Goal: Navigation & Orientation: Find specific page/section

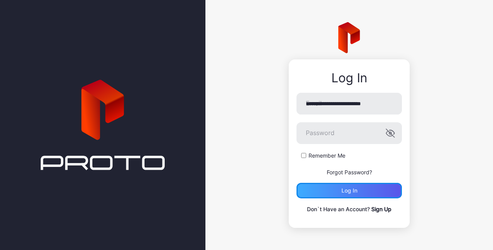
click at [340, 192] on div "Log in" at bounding box center [348, 191] width 105 height 16
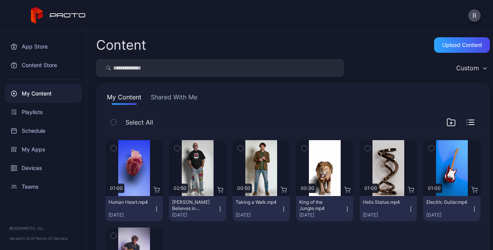
click at [422, 29] on div "R" at bounding box center [246, 15] width 493 height 31
click at [41, 66] on div "Content Store" at bounding box center [43, 65] width 77 height 19
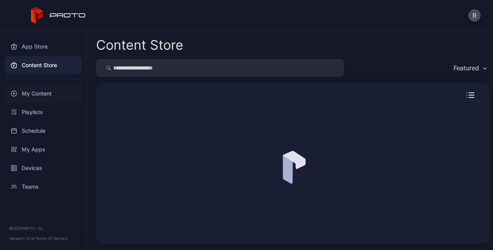
click at [40, 100] on div "My Content" at bounding box center [43, 93] width 77 height 19
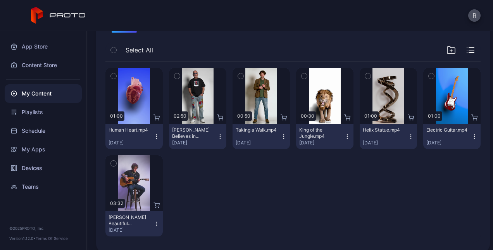
scroll to position [80, 0]
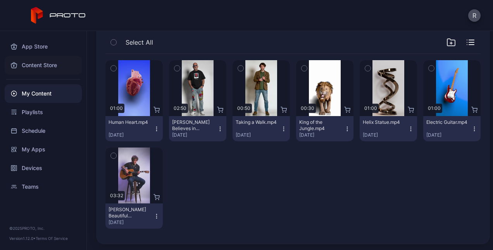
click at [36, 67] on div "Content Store" at bounding box center [43, 65] width 77 height 19
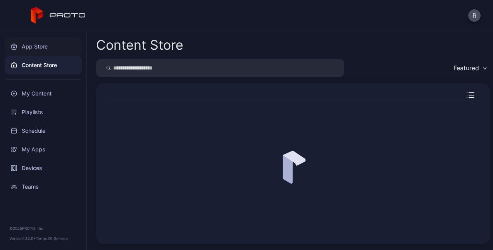
click at [31, 45] on div "App Store" at bounding box center [43, 46] width 77 height 19
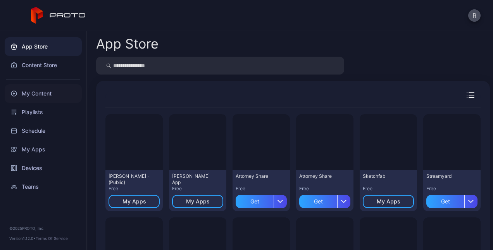
click at [35, 90] on div "My Content" at bounding box center [43, 93] width 77 height 19
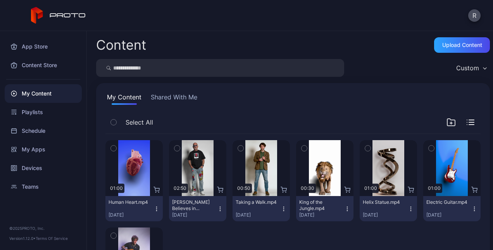
click at [178, 92] on button "Shared With Me" at bounding box center [174, 98] width 50 height 12
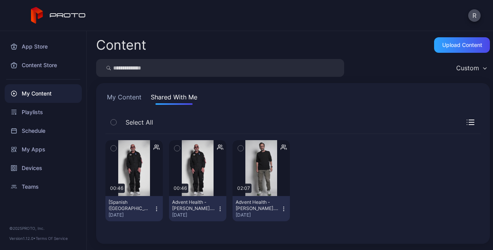
click at [174, 147] on icon "button" at bounding box center [176, 148] width 5 height 9
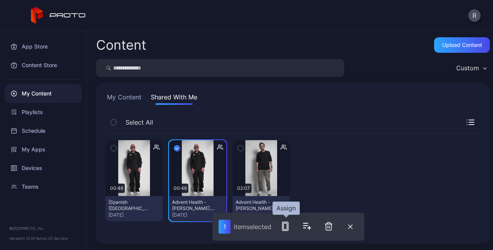
click at [287, 228] on rect "button" at bounding box center [285, 226] width 3 height 6
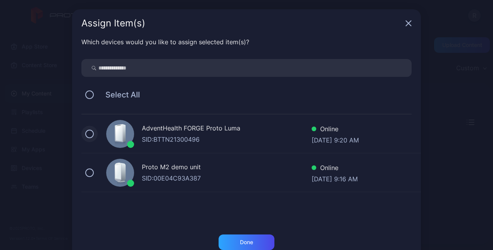
click at [85, 134] on button at bounding box center [89, 133] width 9 height 9
click at [248, 245] on div "Done" at bounding box center [247, 242] width 56 height 16
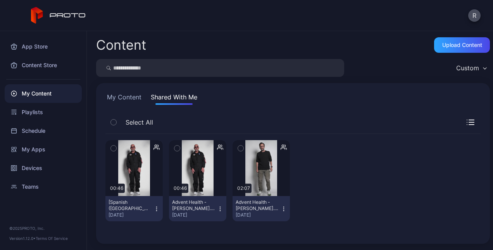
click at [115, 147] on icon "button" at bounding box center [113, 148] width 5 height 9
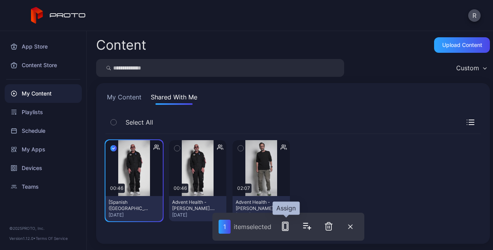
click at [288, 228] on rect "button" at bounding box center [286, 226] width 6 height 9
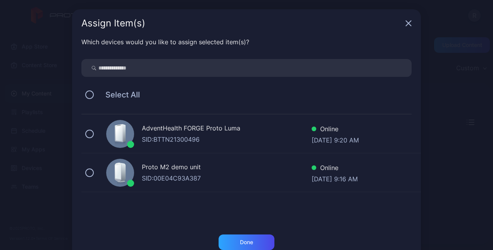
click at [197, 125] on div "AdventHealth FORGE Proto Luma" at bounding box center [227, 128] width 170 height 11
click at [246, 240] on div "Done" at bounding box center [246, 242] width 13 height 6
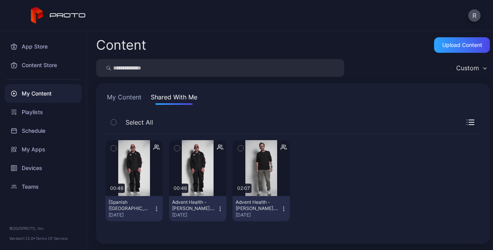
click at [238, 148] on icon "button" at bounding box center [240, 148] width 5 height 9
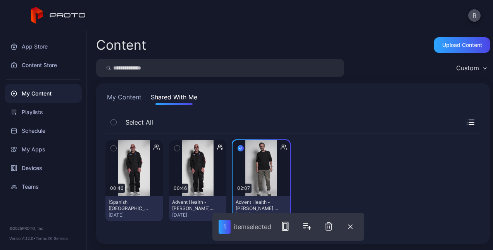
click at [289, 233] on button "button" at bounding box center [286, 226] width 16 height 16
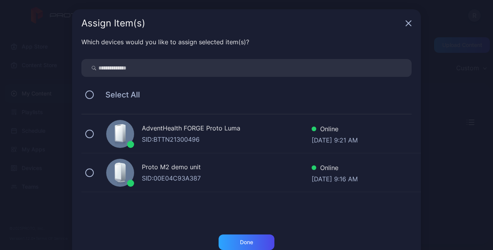
click at [172, 139] on div "SID: BTTN21300496" at bounding box center [227, 138] width 170 height 9
click at [223, 241] on div "Done" at bounding box center [247, 242] width 56 height 16
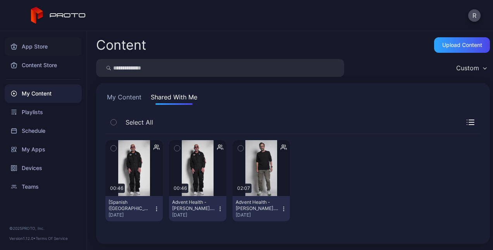
click at [22, 49] on div "App Store" at bounding box center [43, 46] width 77 height 19
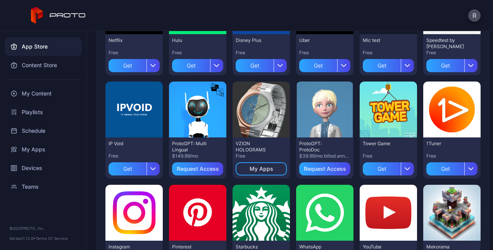
scroll to position [239, 0]
click at [266, 167] on div "My Apps" at bounding box center [262, 168] width 24 height 6
